Goal: Communication & Community: Answer question/provide support

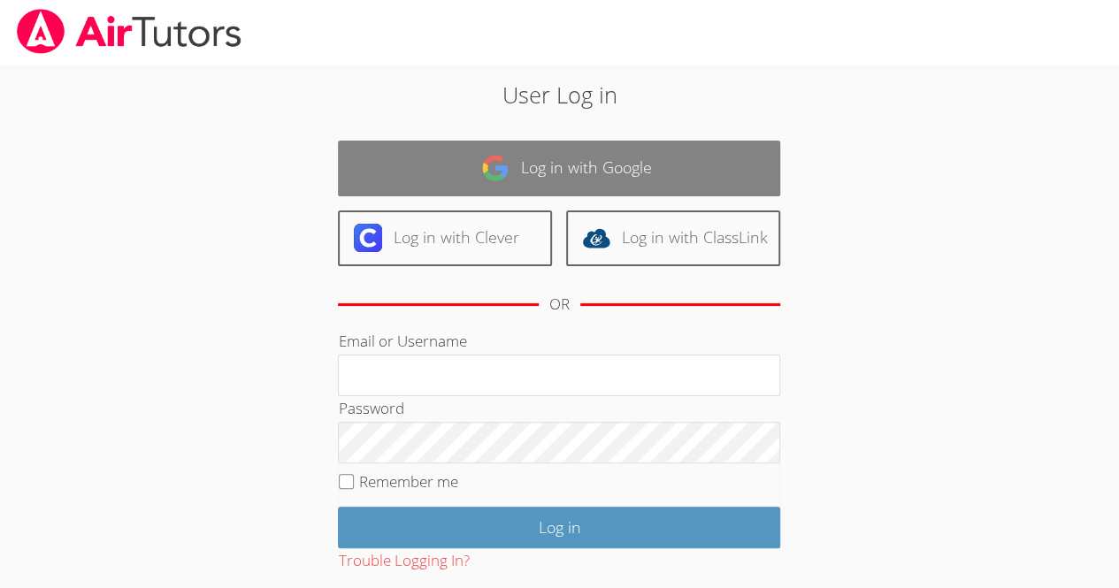
click at [500, 180] on img at bounding box center [495, 168] width 28 height 28
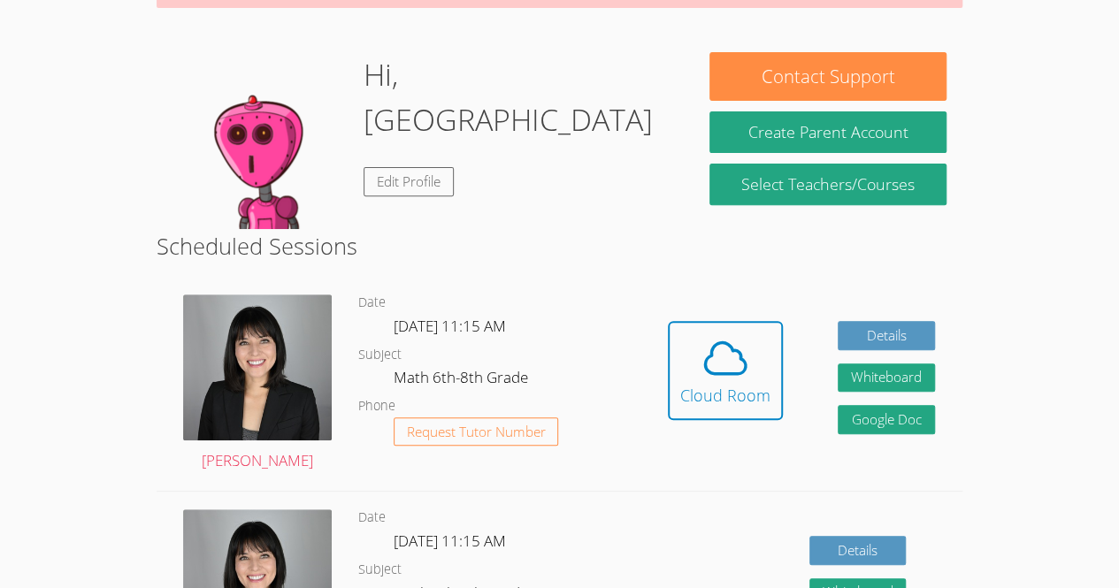
scroll to position [236, 0]
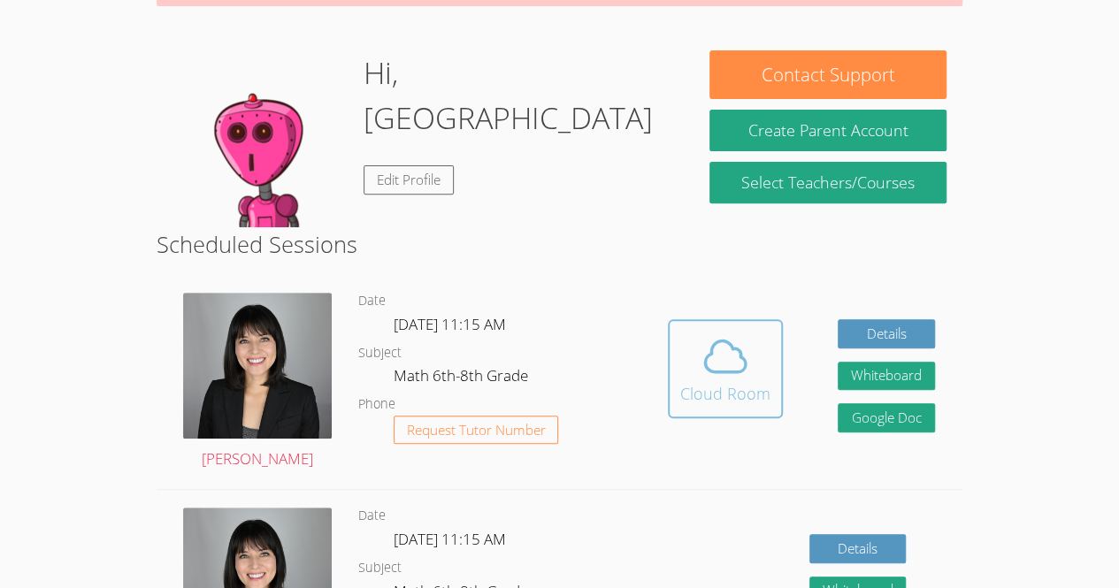
click at [704, 402] on div "Cloud Room" at bounding box center [725, 393] width 90 height 25
click at [721, 349] on icon at bounding box center [726, 357] width 50 height 50
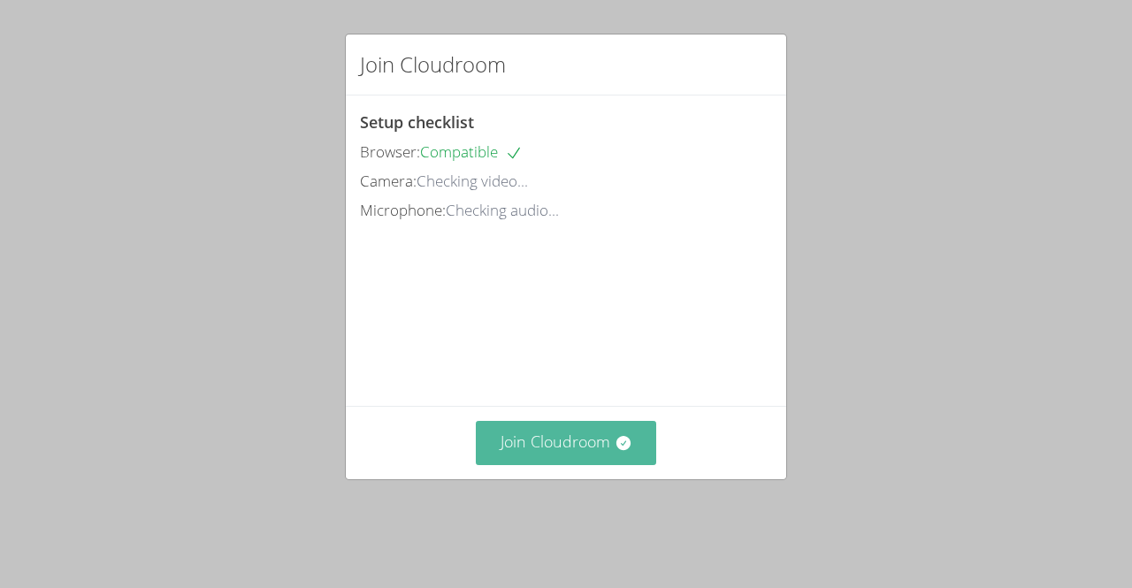
click at [561, 464] on button "Join Cloudroom" at bounding box center [566, 442] width 181 height 43
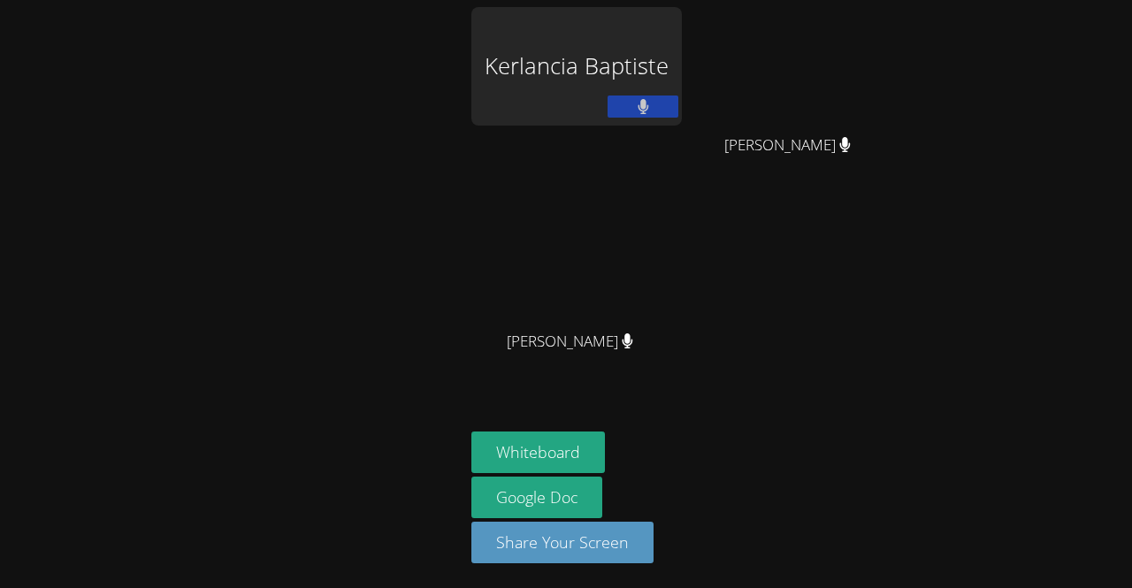
click at [564, 87] on div "Kerlancia Baptiste" at bounding box center [576, 66] width 211 height 119
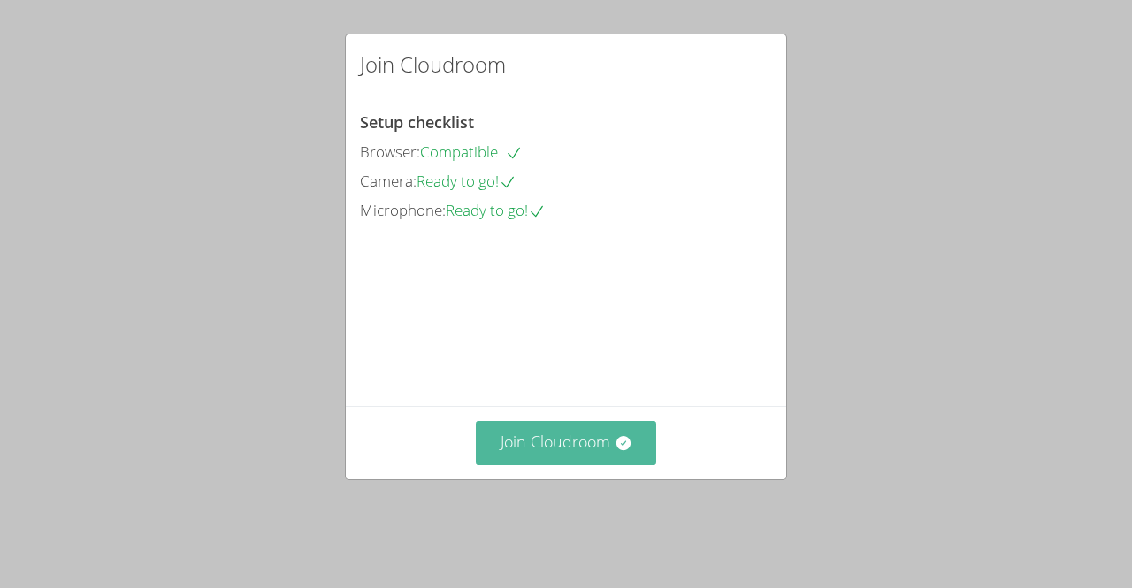
click at [546, 464] on button "Join Cloudroom" at bounding box center [566, 442] width 181 height 43
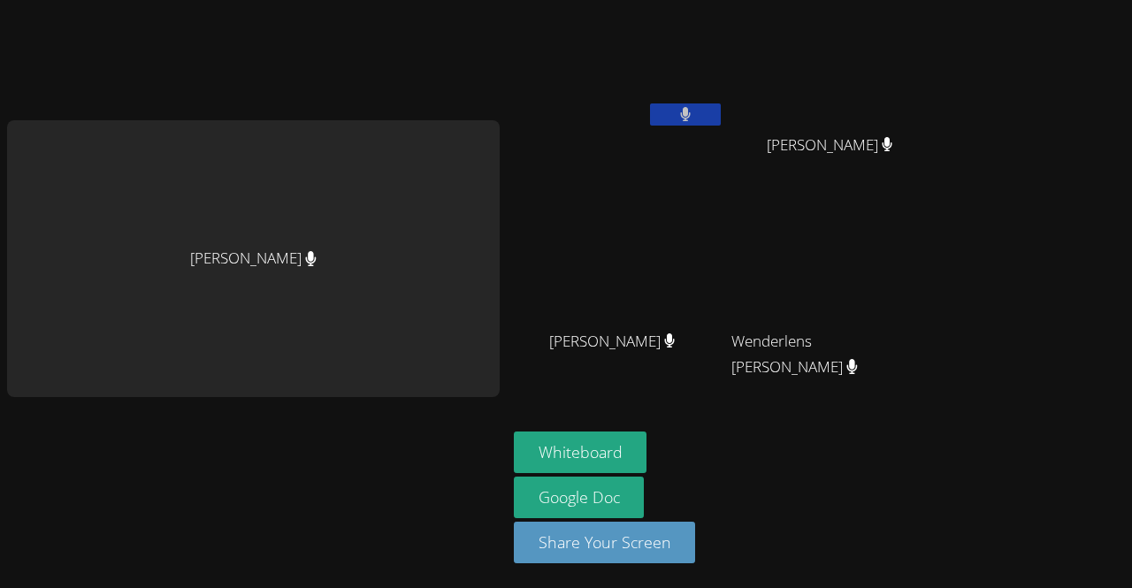
click at [1120, 295] on div "[PERSON_NAME] [PERSON_NAME] [PERSON_NAME] [PERSON_NAME] [PERSON_NAME] [PERSON_N…" at bounding box center [566, 294] width 1132 height 588
click at [686, 31] on video at bounding box center [619, 66] width 211 height 119
click at [352, 216] on div "[PERSON_NAME]" at bounding box center [253, 258] width 493 height 277
click at [593, 430] on aside "Kerlancia [PERSON_NAME] [PERSON_NAME] [PERSON_NAME] [PERSON_NAME] [PERSON_NAME]…" at bounding box center [728, 294] width 442 height 588
click at [568, 436] on button "Whiteboard" at bounding box center [581, 453] width 134 height 42
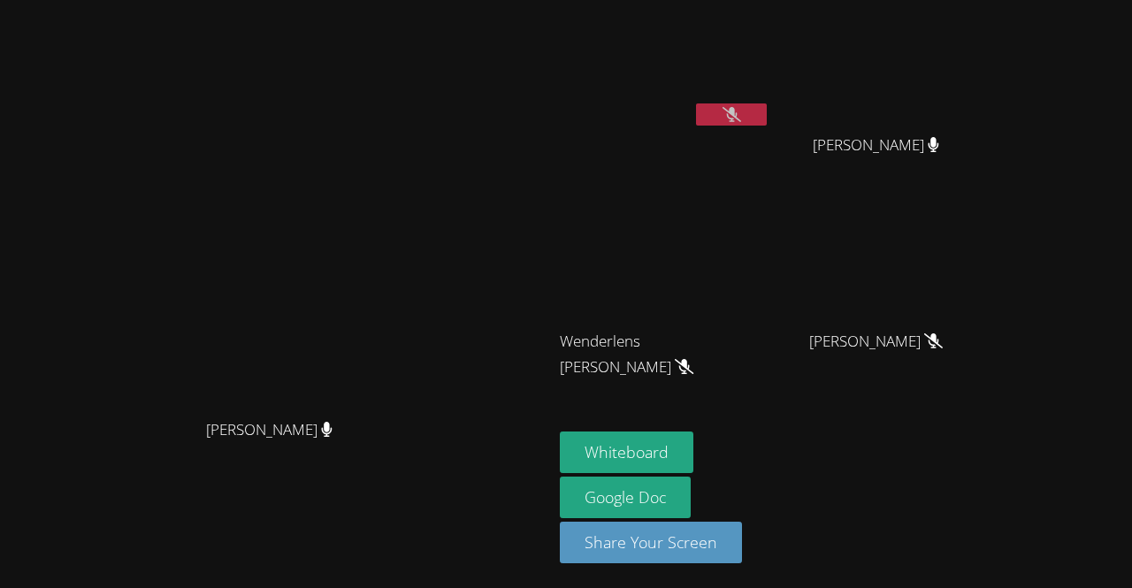
click at [353, 167] on video at bounding box center [276, 258] width 265 height 303
drag, startPoint x: 353, startPoint y: 167, endPoint x: 566, endPoint y: 404, distance: 318.8
click at [410, 404] on video at bounding box center [276, 258] width 265 height 303
click at [741, 111] on icon at bounding box center [732, 114] width 19 height 15
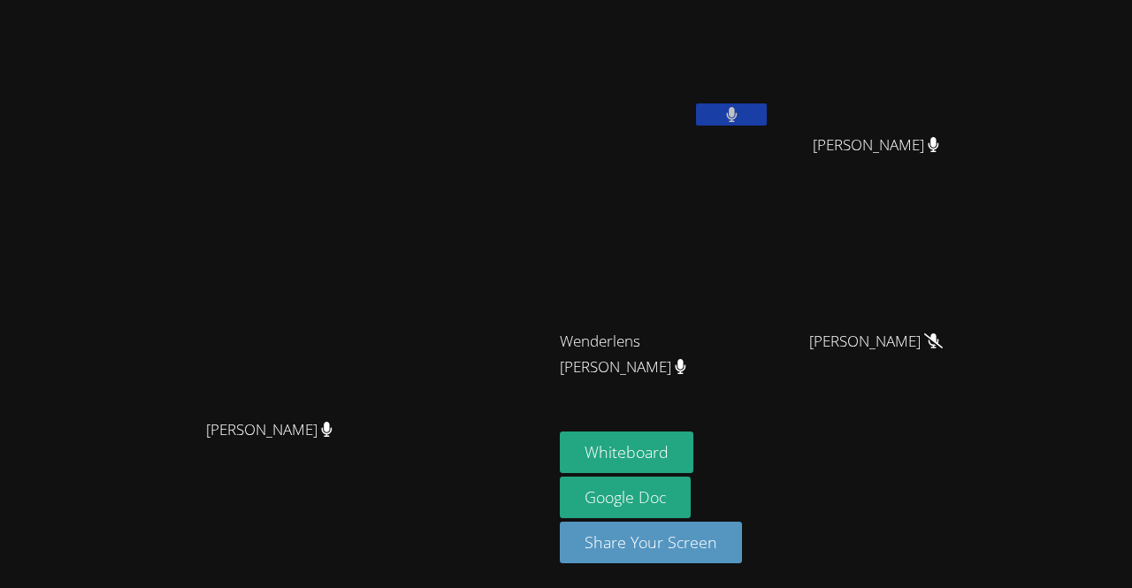
click at [943, 341] on icon at bounding box center [933, 340] width 19 height 15
click at [988, 314] on video at bounding box center [883, 262] width 211 height 119
drag, startPoint x: 797, startPoint y: 29, endPoint x: 787, endPoint y: 86, distance: 57.4
click at [770, 86] on video at bounding box center [665, 66] width 211 height 119
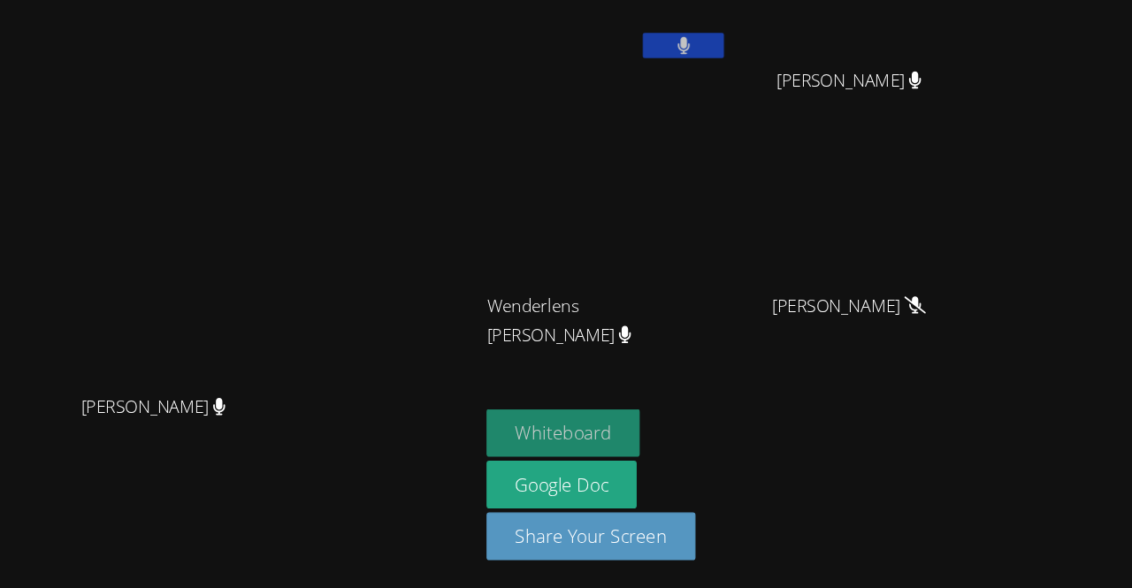
click at [650, 447] on button "Whiteboard" at bounding box center [627, 453] width 134 height 42
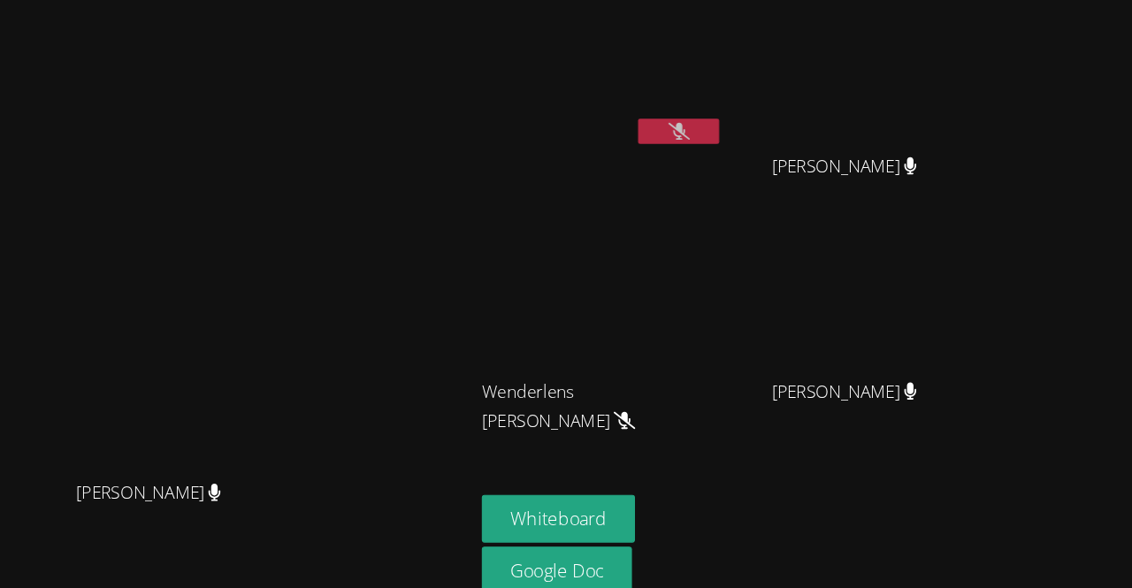
click at [928, 139] on span "Hansley Bonhomme" at bounding box center [876, 146] width 126 height 26
click at [410, 168] on video at bounding box center [276, 258] width 265 height 303
drag, startPoint x: 402, startPoint y: 260, endPoint x: 471, endPoint y: 369, distance: 128.8
click at [410, 369] on video at bounding box center [276, 258] width 265 height 303
click at [410, 291] on video at bounding box center [276, 258] width 265 height 303
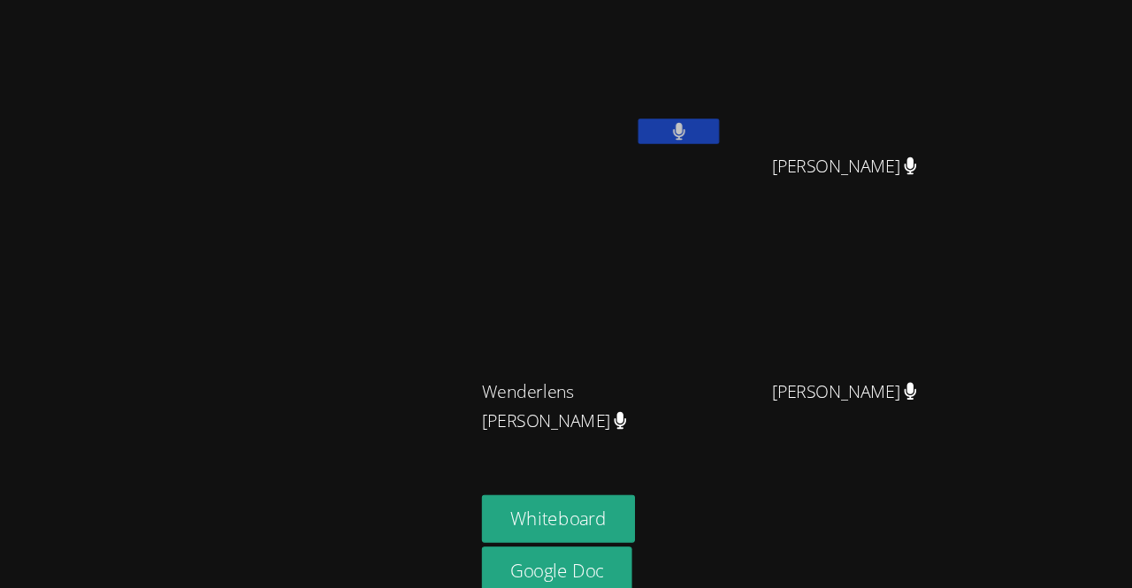
click at [410, 301] on video at bounding box center [276, 258] width 265 height 303
click at [410, 128] on video at bounding box center [276, 258] width 265 height 303
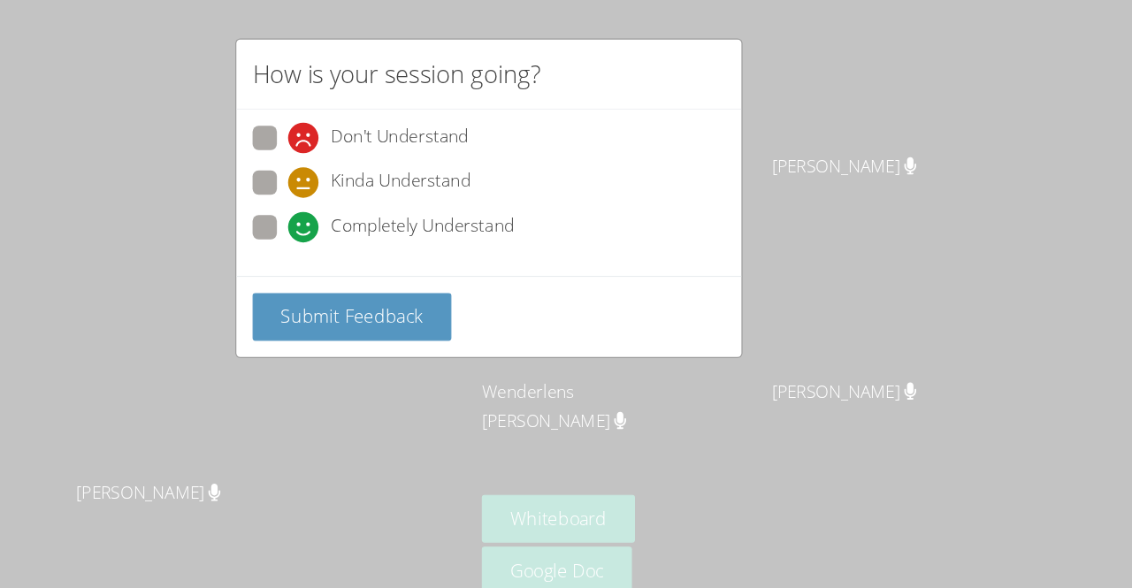
click at [391, 211] on span at bounding box center [391, 211] width 0 height 0
click at [391, 192] on input "Completely Understand" at bounding box center [398, 195] width 15 height 15
radio input "true"
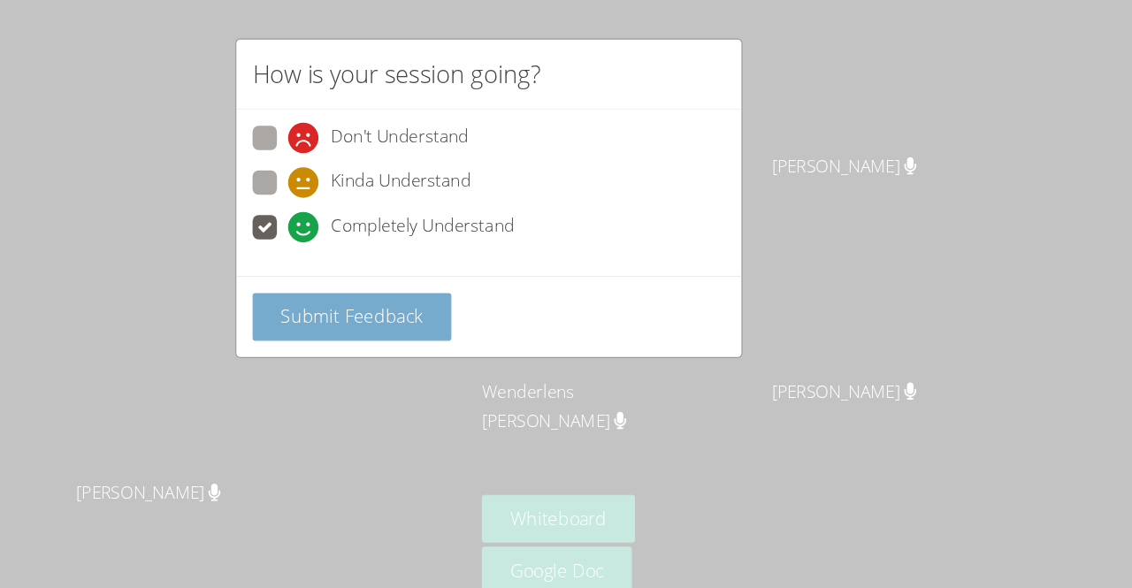
click at [422, 283] on span "Submit Feedback" at bounding box center [447, 274] width 124 height 21
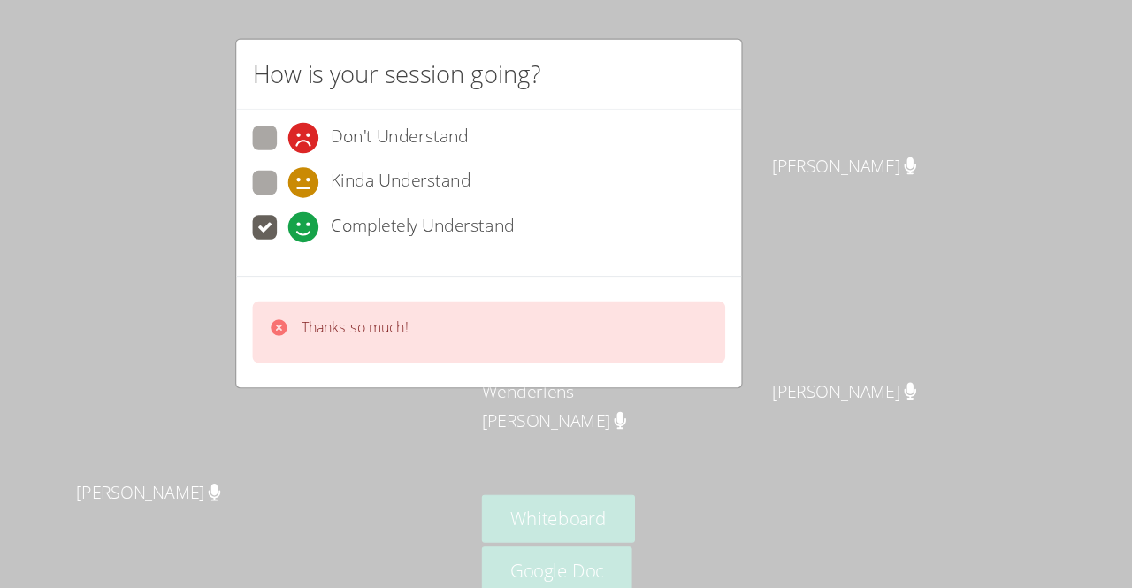
click at [453, 166] on span "Kinda Understand" at bounding box center [489, 159] width 122 height 27
click at [406, 164] on input "Kinda Understand" at bounding box center [398, 156] width 15 height 15
radio input "true"
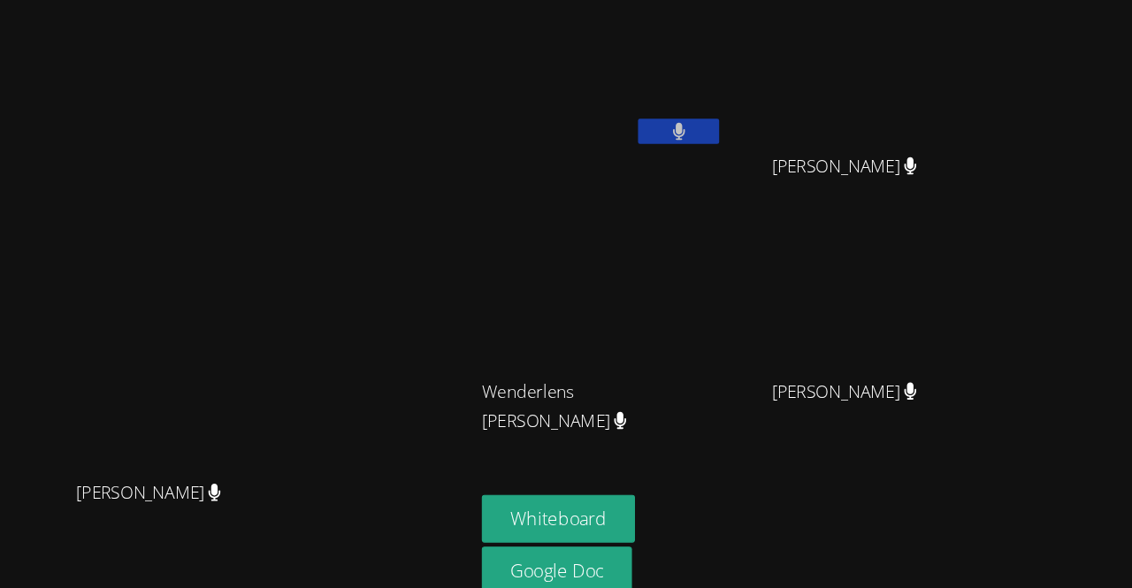
click at [311, 268] on video at bounding box center [276, 258] width 265 height 303
